Goal: Find specific page/section: Find specific page/section

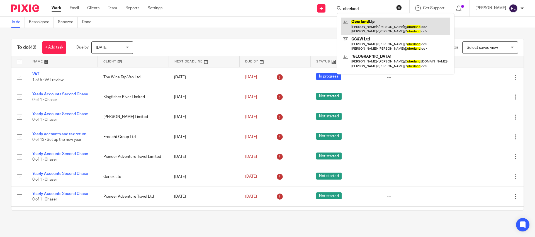
type input "oberland"
click at [366, 30] on link at bounding box center [395, 26] width 109 height 17
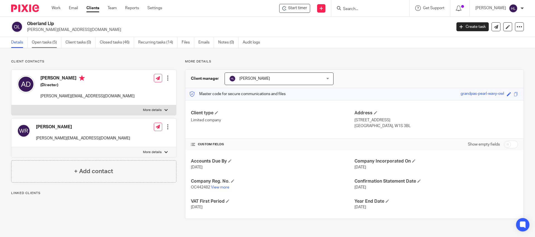
click at [52, 43] on link "Open tasks (5)" at bounding box center [47, 42] width 30 height 11
click at [52, 44] on link "Open tasks (5)" at bounding box center [47, 42] width 30 height 11
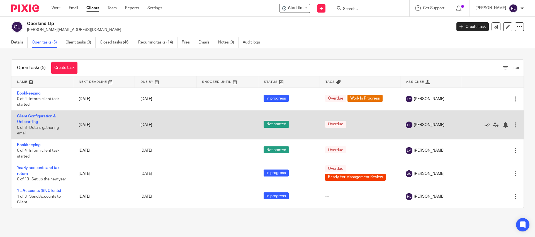
click at [487, 126] on icon at bounding box center [487, 125] width 6 height 6
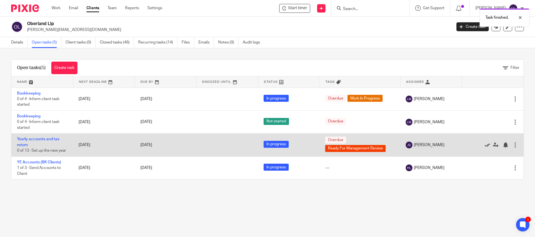
click at [490, 145] on icon at bounding box center [487, 145] width 6 height 6
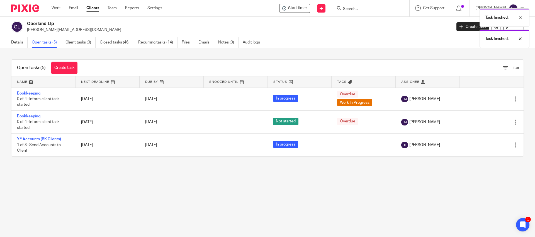
click at [490, 145] on icon at bounding box center [487, 145] width 6 height 6
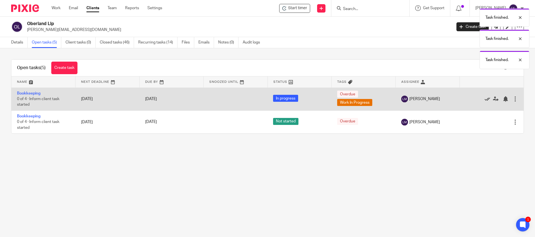
click at [485, 100] on icon at bounding box center [487, 99] width 6 height 6
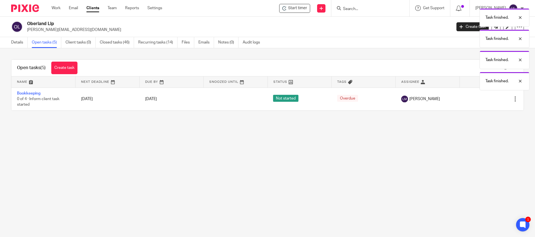
click at [485, 100] on icon at bounding box center [487, 99] width 6 height 6
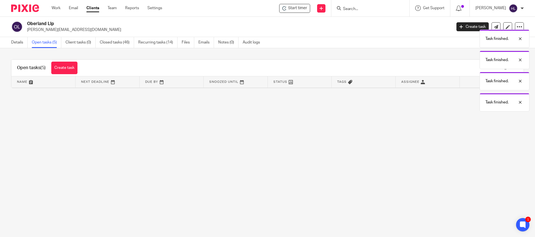
click at [376, 134] on main "Oberland Llp [PERSON_NAME][EMAIL_ADDRESS][DOMAIN_NAME] Create task Update from …" at bounding box center [267, 118] width 535 height 237
